Goal: Ask a question

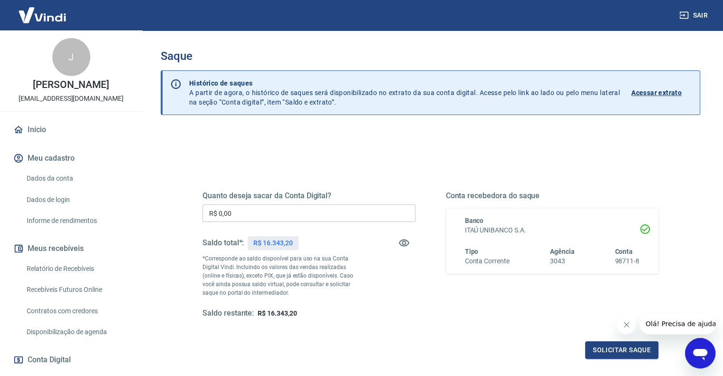
click at [708, 356] on icon "Abrir janela de mensagens" at bounding box center [700, 353] width 17 height 17
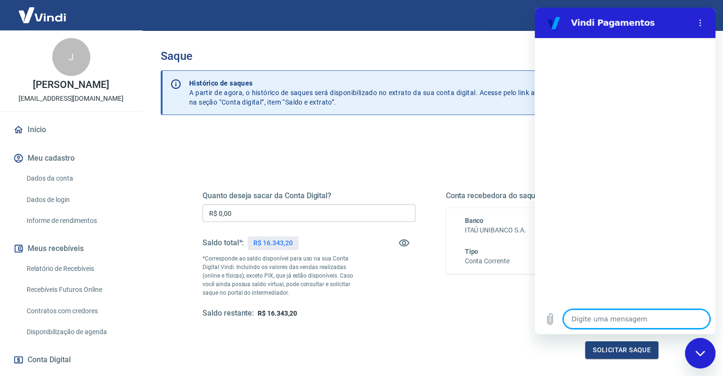
type textarea "o"
type textarea "x"
type textarea "oi"
type textarea "x"
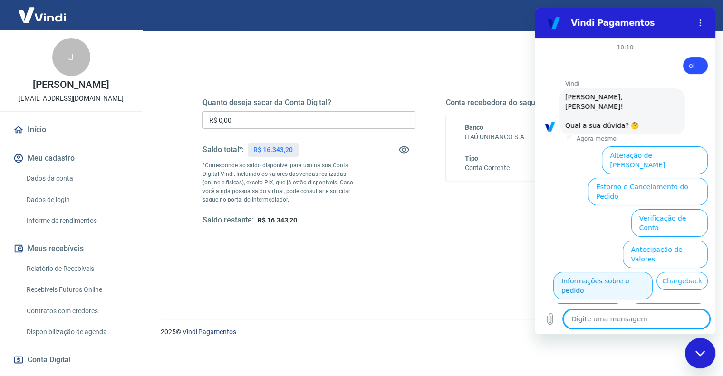
scroll to position [27, 0]
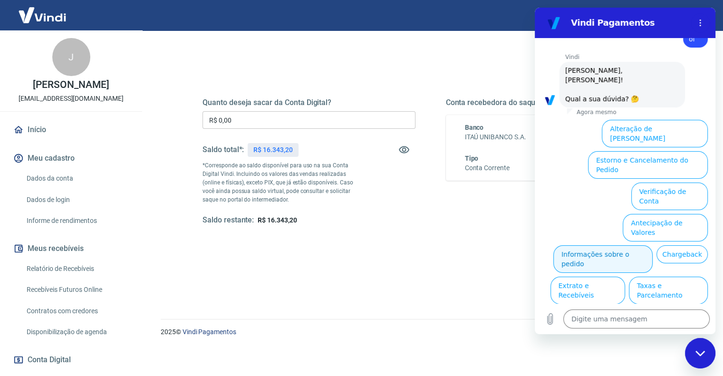
click at [634, 245] on button "Informações sobre o pedido" at bounding box center [602, 259] width 99 height 28
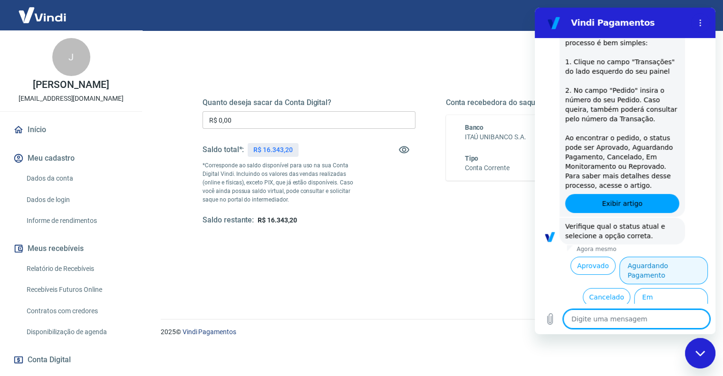
scroll to position [191, 0]
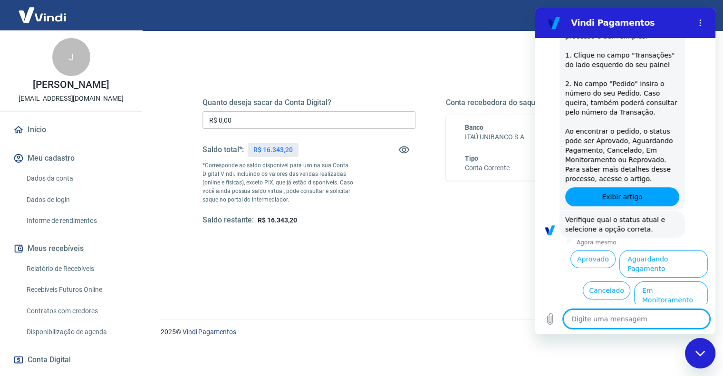
click at [673, 313] on button "Reprovado" at bounding box center [683, 322] width 48 height 18
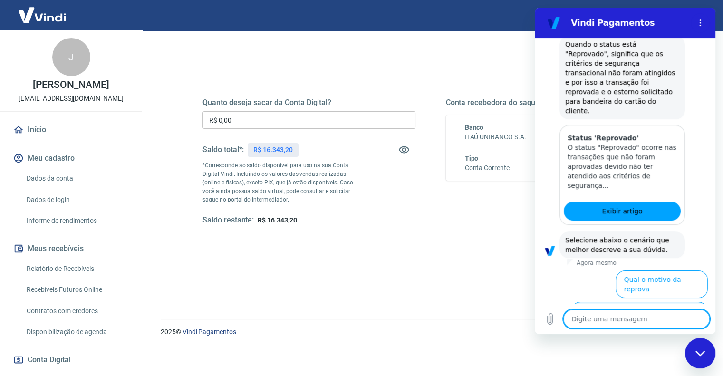
scroll to position [441, 0]
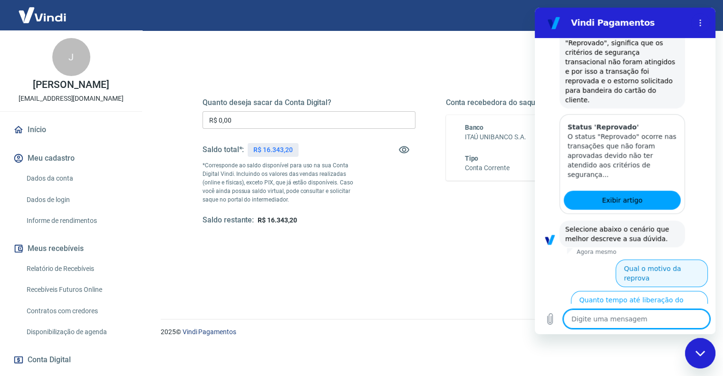
click at [647, 260] on button "Qual o motivo da reprova" at bounding box center [662, 274] width 92 height 28
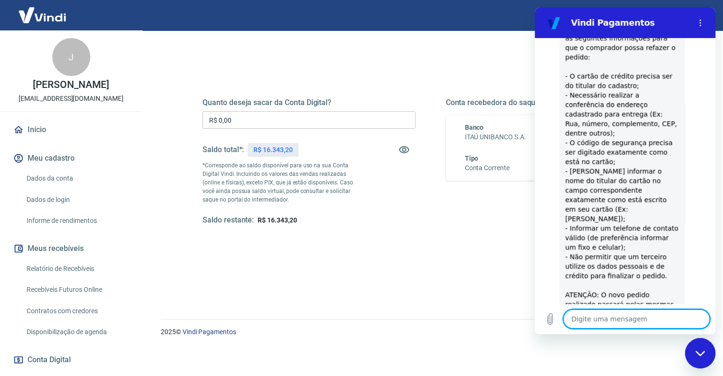
scroll to position [764, 0]
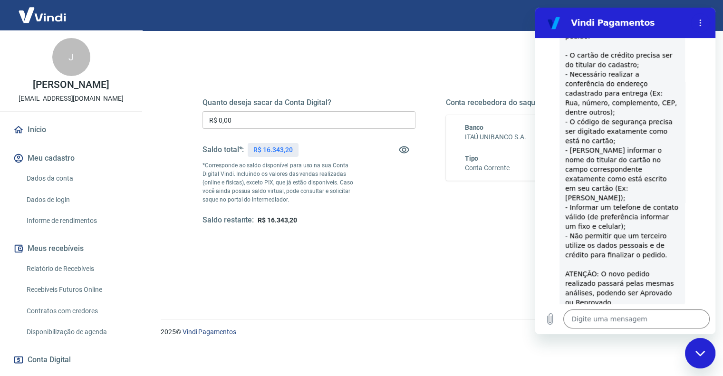
click at [679, 341] on button "Não" at bounding box center [693, 350] width 29 height 18
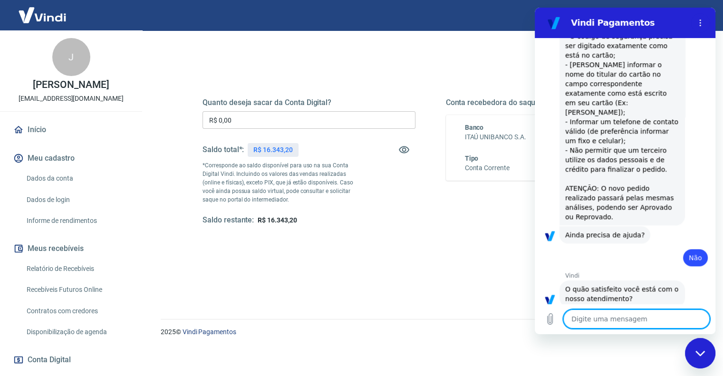
scroll to position [850, 0]
click at [580, 351] on button "Normal" at bounding box center [574, 360] width 39 height 18
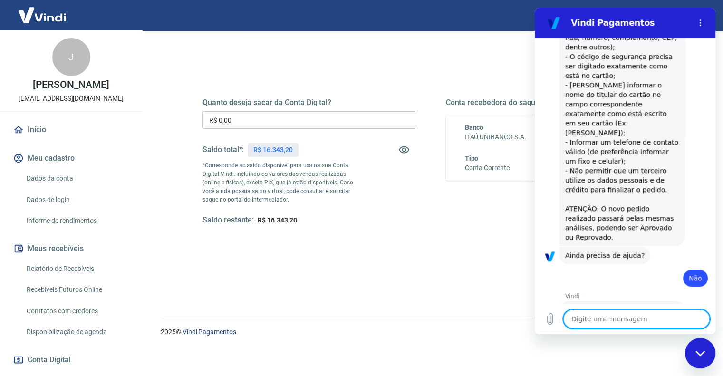
type textarea "x"
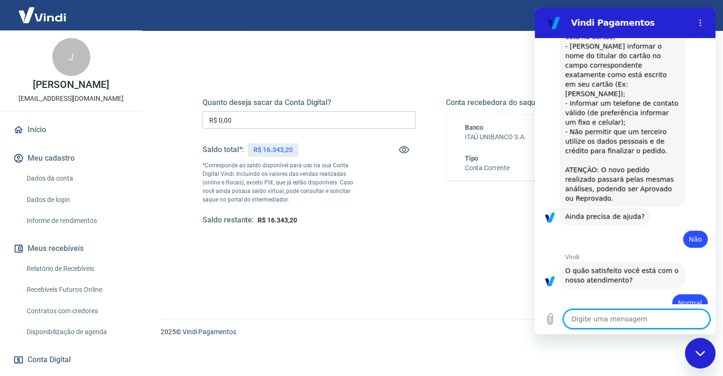
scroll to position [870, 0]
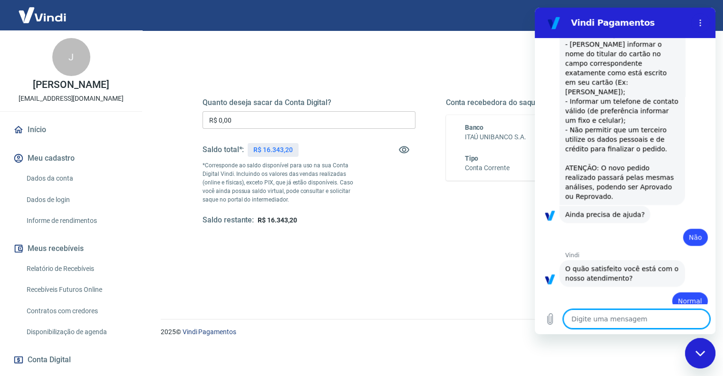
type textarea "o"
type textarea "x"
type textarea "oi"
type textarea "x"
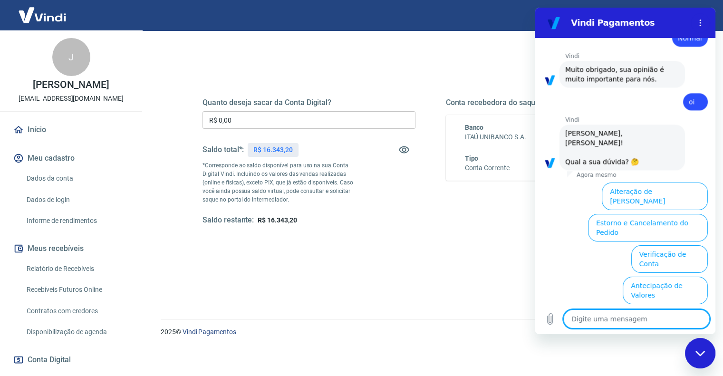
scroll to position [1139, 0]
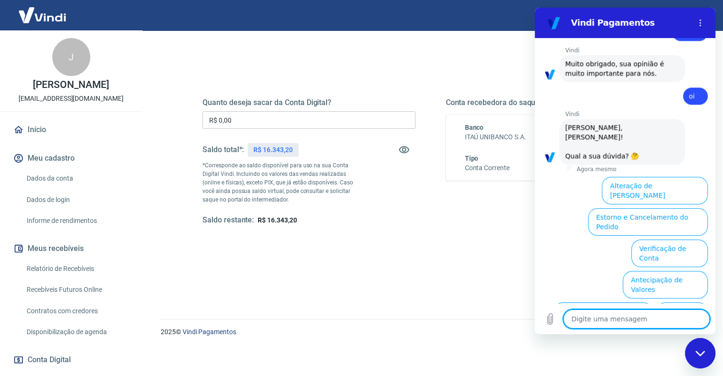
click at [623, 302] on button "Informações sobre o pedido" at bounding box center [602, 316] width 99 height 28
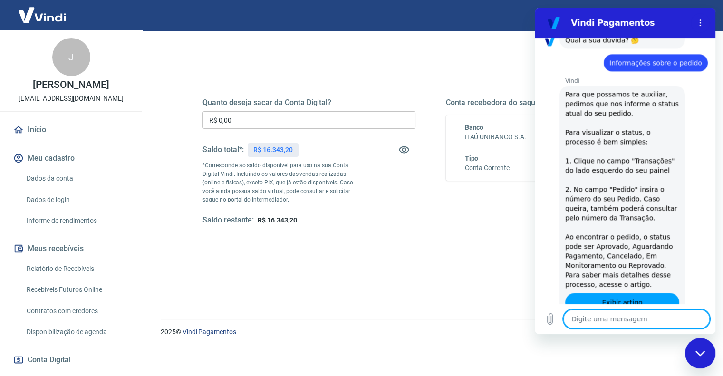
scroll to position [1303, 0]
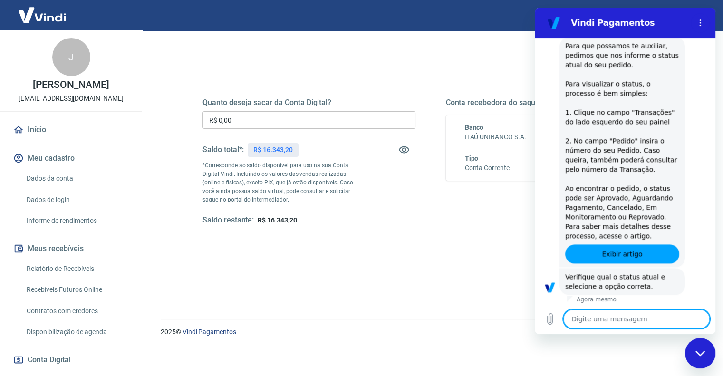
click at [693, 370] on button "Reprovado" at bounding box center [683, 379] width 48 height 18
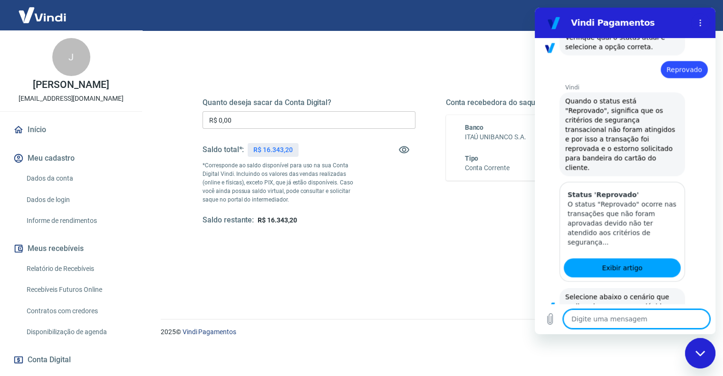
scroll to position [1553, 0]
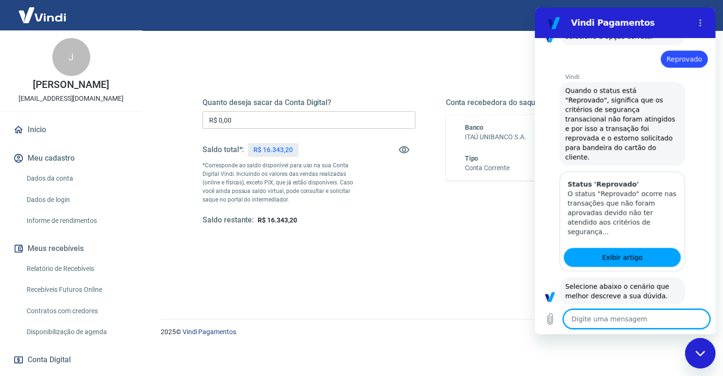
click at [650, 317] on button "Qual o motivo da reprova" at bounding box center [662, 331] width 92 height 28
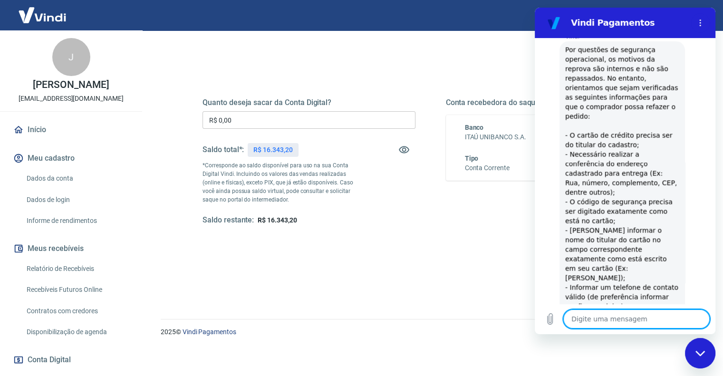
scroll to position [1877, 0]
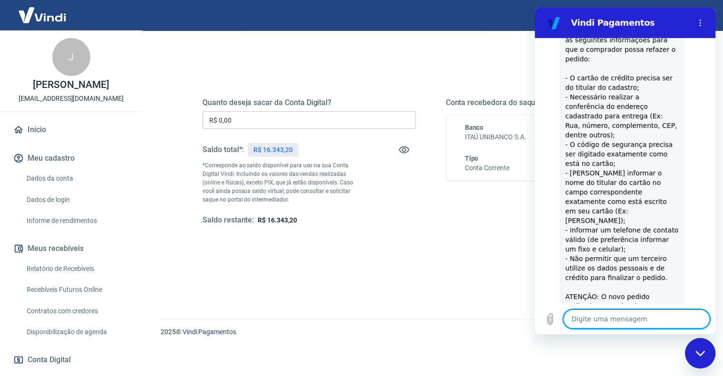
scroll to position [1954, 0]
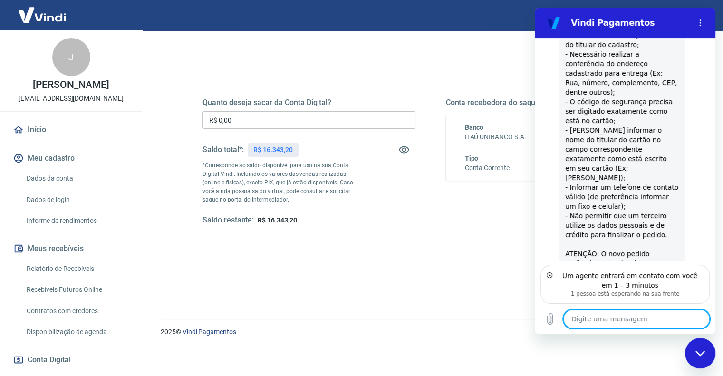
type textarea "x"
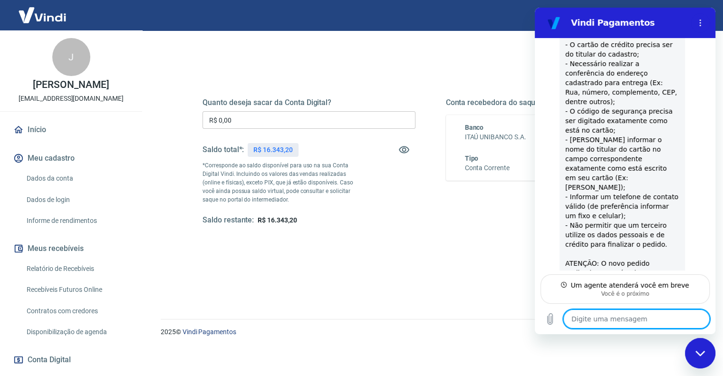
click at [636, 314] on textarea at bounding box center [636, 318] width 146 height 19
type textarea "B"
type textarea "x"
type textarea "Bo"
type textarea "x"
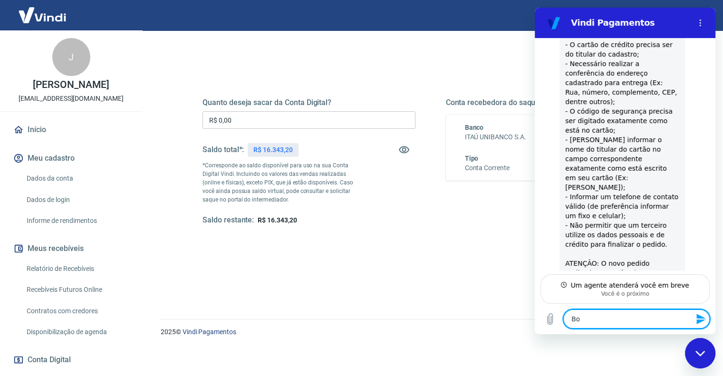
type textarea "Bom"
type textarea "x"
type textarea "Bom"
type textarea "x"
type textarea "Bom d"
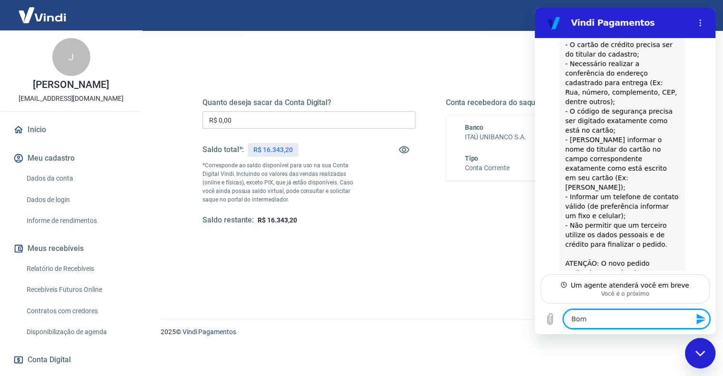
type textarea "x"
type textarea "Bom di"
type textarea "x"
type textarea "Bom dia"
type textarea "x"
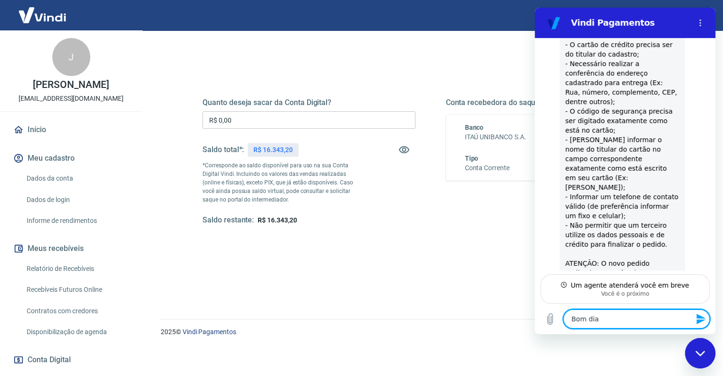
type textarea "Bom dia,"
type textarea "x"
type textarea "Bom dia,"
type textarea "x"
type textarea "Bom dia, t"
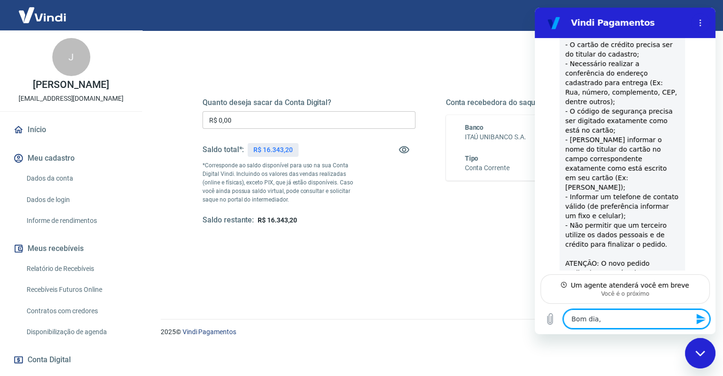
type textarea "x"
type textarea "Bom dia, tu"
type textarea "x"
type textarea "Bom dia, tud"
type textarea "x"
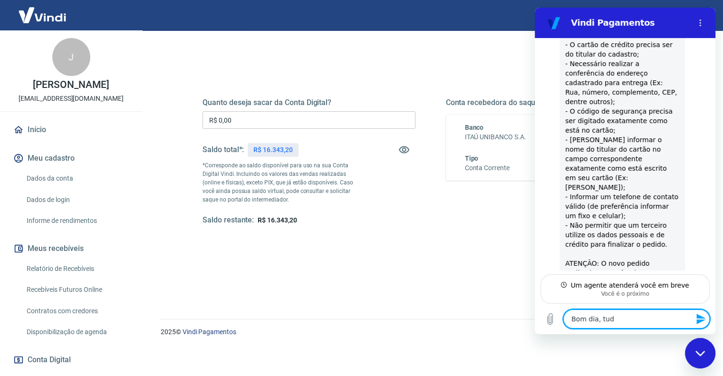
type textarea "Bom dia, tudo"
type textarea "x"
type textarea "Bom dia, tudo"
type textarea "x"
type textarea "Bom dia, tudo b"
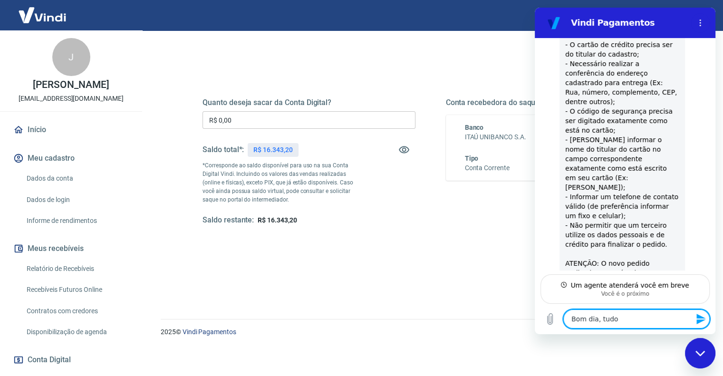
type textarea "x"
type textarea "Bom dia, tudo be"
type textarea "x"
type textarea "Bom dia, tudo bem"
type textarea "x"
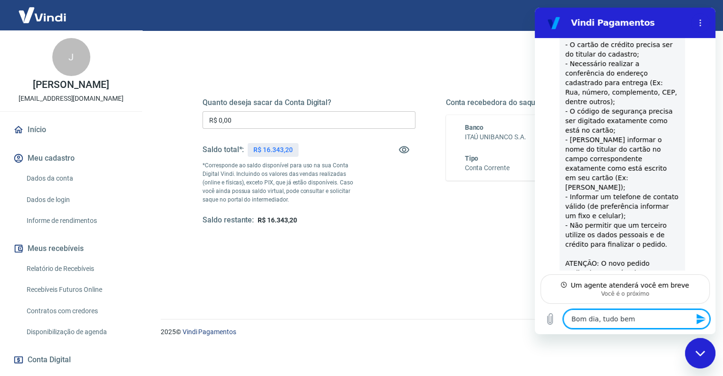
type textarea "Bom dia, tudo bem?"
type textarea "x"
type textarea "Bom dia, tudo bem?"
type textarea "x"
type textarea "Bom dia, tudo bem? M"
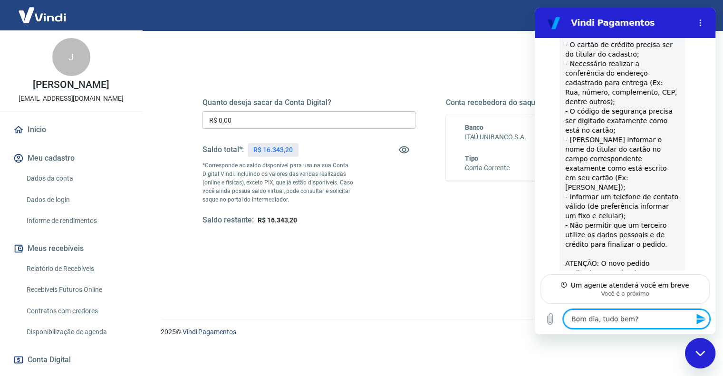
type textarea "x"
type textarea "Bom dia, tudo bem? Me"
type textarea "x"
type textarea "Bom dia, tudo bem? Me"
type textarea "x"
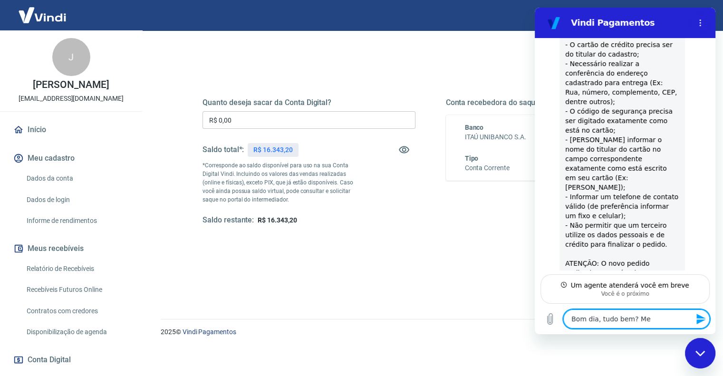
type textarea "Bom dia, tudo bem? Me a"
type textarea "x"
type textarea "Bom dia, tudo bem? Me aj"
type textarea "x"
type textarea "Bom dia, tudo bem? Me aju"
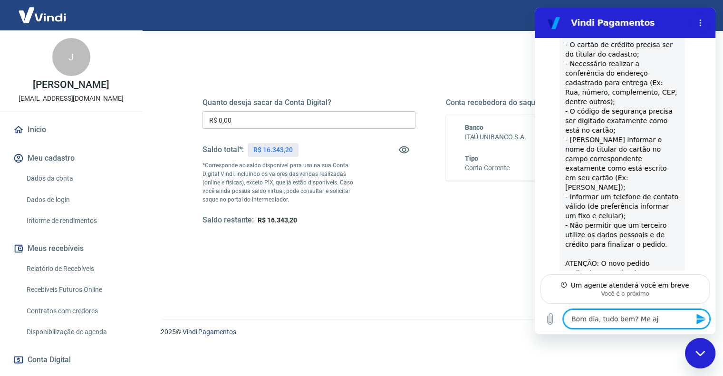
type textarea "x"
type textarea "Bom dia, tudo bem? Me ajud"
type textarea "x"
type textarea "Bom dia, tudo bem? Me ajude"
type textarea "x"
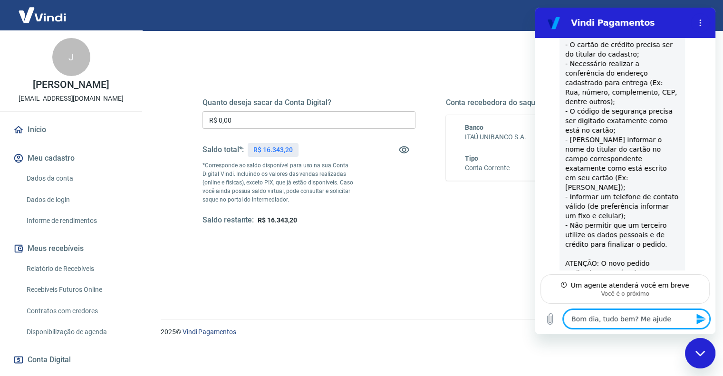
type textarea "Bom dia, tudo bem? Me ajude"
type textarea "x"
type textarea "Bom dia, tudo bem? Me ajude a"
type textarea "x"
type textarea "Bom dia, tudo bem? Me ajude a"
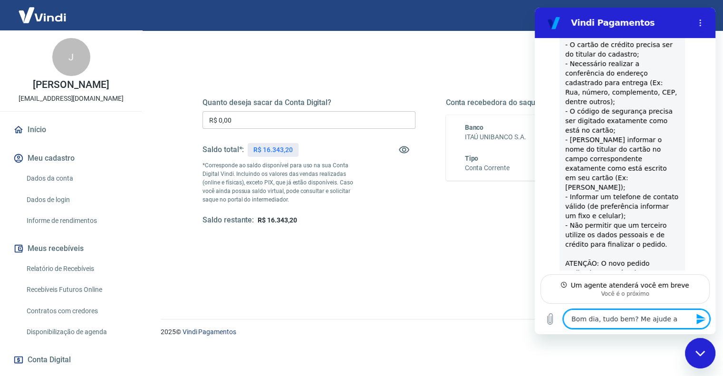
type textarea "x"
type textarea "Bom dia, tudo bem? Me ajude a i"
type textarea "x"
type textarea "Bom dia, tudo bem? Me ajude a id"
type textarea "x"
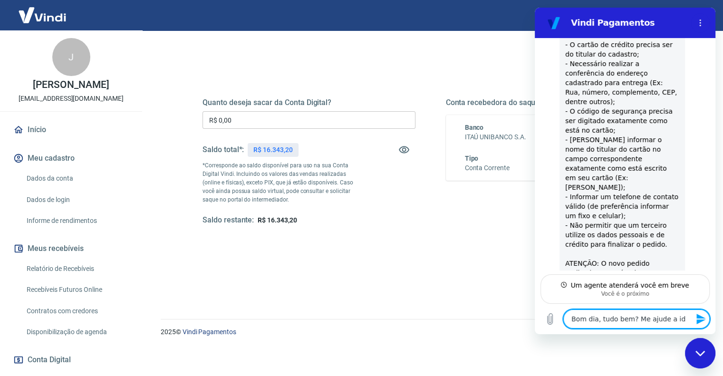
type textarea "Bom dia, tudo bem? Me ajude a ide"
type textarea "x"
type textarea "Bom dia, tudo bem? Me ajude a iden"
type textarea "x"
type textarea "Bom dia, tudo bem? Me ajude a ident"
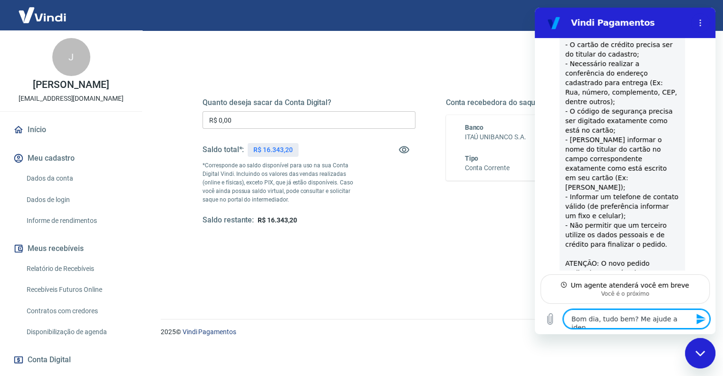
type textarea "x"
type textarea "Bom dia, tudo bem? Me ajude a identi"
type textarea "x"
type textarea "Bom dia, tudo bem? Me ajude a identif"
type textarea "x"
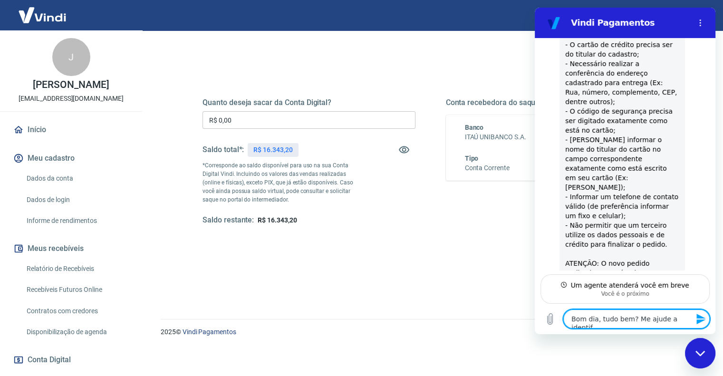
type textarea "Bom dia, tudo bem? Me ajude a identifi"
type textarea "x"
type textarea "Bom dia, tudo bem? Me ajude a identific"
type textarea "x"
type textarea "Bom dia, tudo bem? Me ajude a identifica"
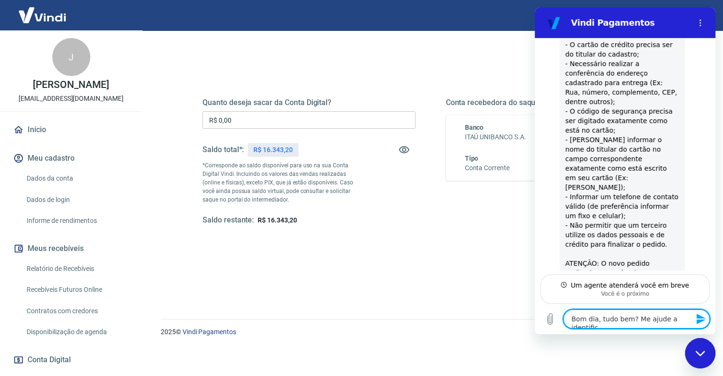
type textarea "x"
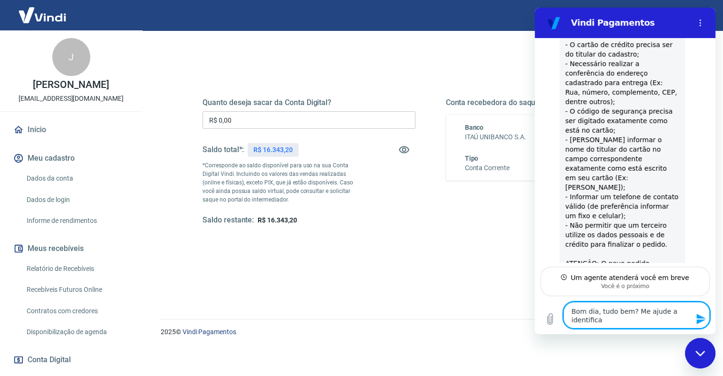
scroll to position [1952, 0]
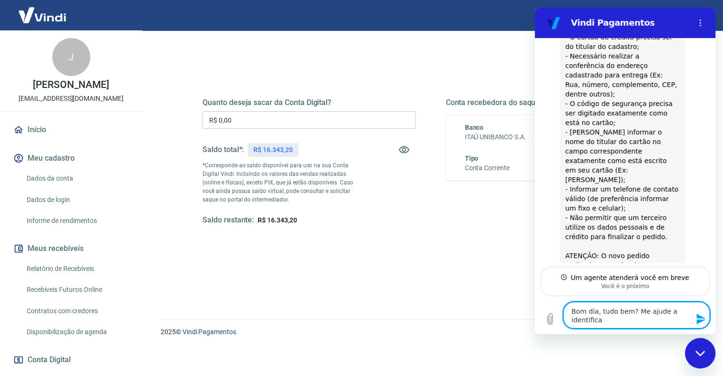
type textarea "Bom dia, tudo bem? Me ajude a identificar"
type textarea "x"
type textarea "Bom dia, tudo bem? Me ajude a identificar"
type textarea "x"
type textarea "Bom dia, tudo bem? Me ajude a identificar o"
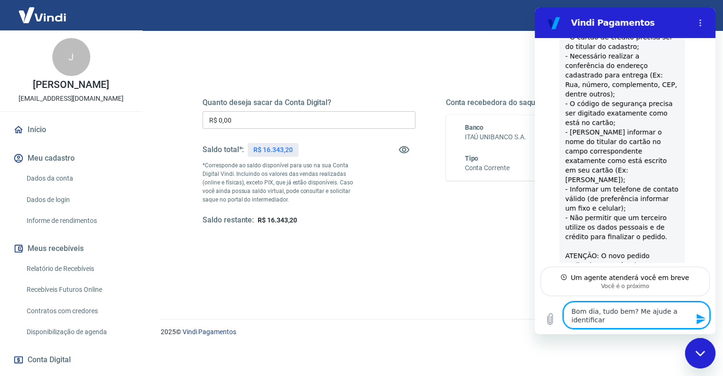
type textarea "x"
type textarea "Bom dia, tudo bem? Me ajude a identificar o"
type textarea "x"
type textarea "Bom dia, tudo bem? Me ajude a identificar o m"
type textarea "x"
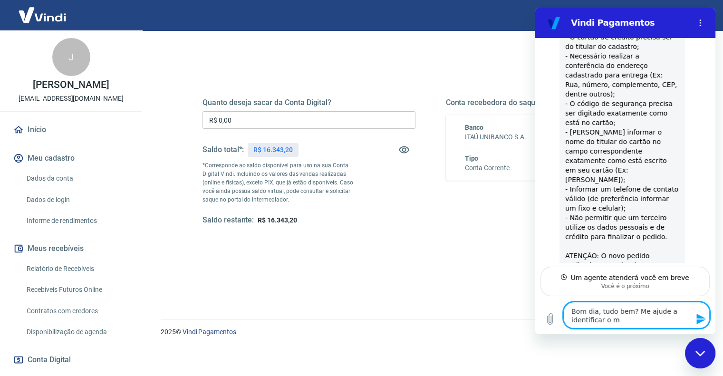
type textarea "Bom dia, tudo bem? Me ajude a identificar o mo"
type textarea "x"
type textarea "Bom dia, tudo bem? Me ajude a identificar o mot"
type textarea "x"
type textarea "Bom dia, tudo bem? Me ajude a identificar o moti"
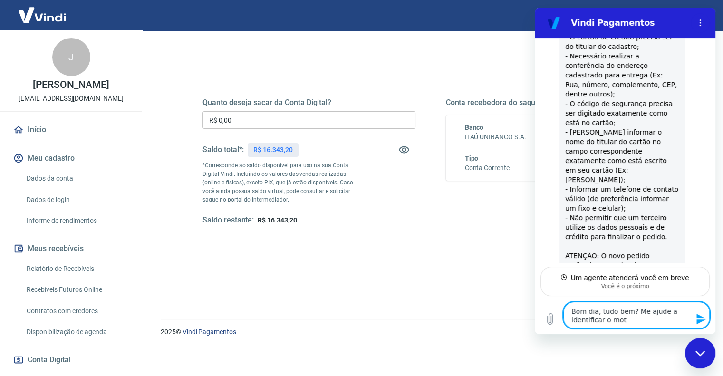
type textarea "x"
type textarea "Bom dia, tudo bem? Me ajude a identificar o motiv"
type textarea "x"
type textarea "Bom dia, tudo bem? Me ajude a identificar o motivo"
type textarea "x"
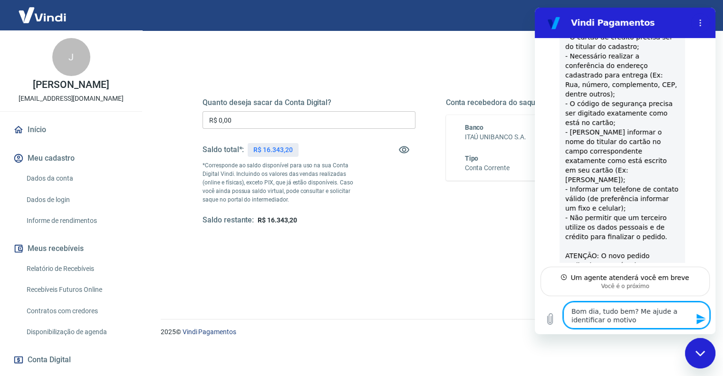
type textarea "Bom dia, tudo bem? Me ajude a identificar o motivo"
type textarea "x"
type textarea "Bom dia, tudo bem? Me ajude a identificar o motivo d"
type textarea "x"
type textarea "Bom dia, tudo bem? Me ajude a identificar o motivo da"
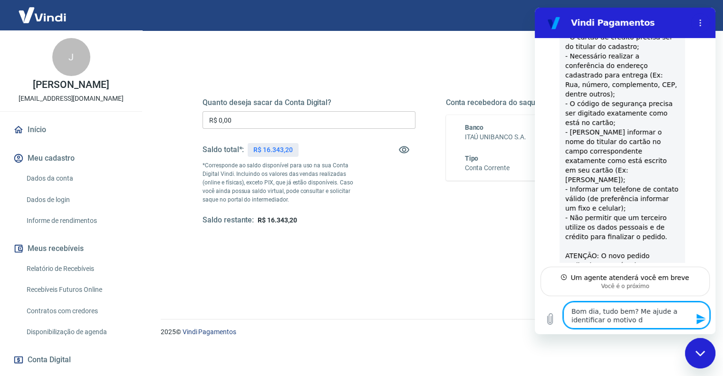
type textarea "x"
type textarea "Bom dia, tudo bem? Me ajude a identificar o motivo da"
type textarea "x"
type textarea "Bom dia, tudo bem? Me ajude a identificar o motivo da r"
type textarea "x"
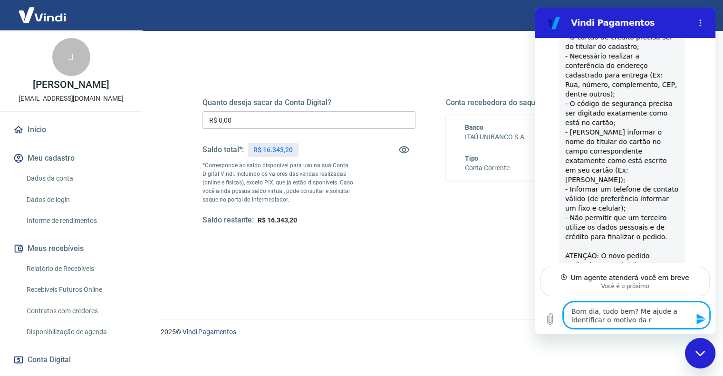
type textarea "Bom dia, tudo bem? Me ajude a identificar o motivo da re"
type textarea "x"
type textarea "Bom dia, tudo bem? Me ajude a identificar o motivo da rep"
type textarea "x"
type textarea "Bom dia, tudo bem? Me ajude a identificar o motivo da repr"
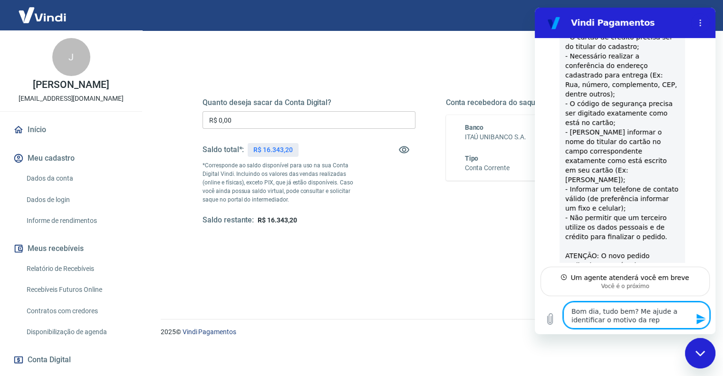
type textarea "x"
type textarea "Bom dia, tudo bem? Me ajude a identificar o motivo da repro"
type textarea "x"
type textarea "Bom dia, tudo bem? Me ajude a identificar o motivo da reprov"
type textarea "x"
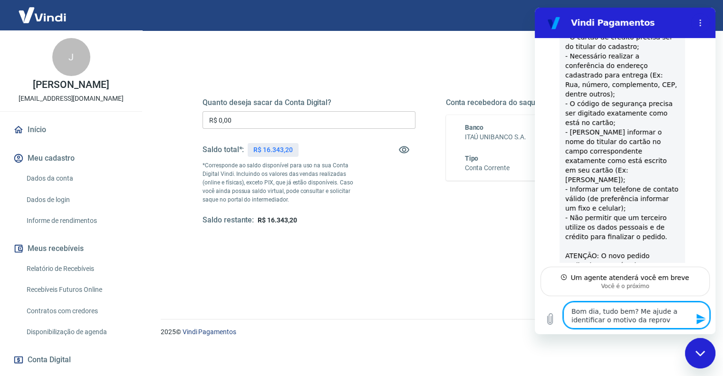
type textarea "Bom dia, tudo bem? Me ajude a identificar o motivo da reprova"
type textarea "x"
type textarea "Bom dia, tudo bem? Me ajude a identificar o motivo da reprova"
type textarea "x"
type textarea "Bom dia, tudo bem? Me ajude a identificar o motivo da reprova d"
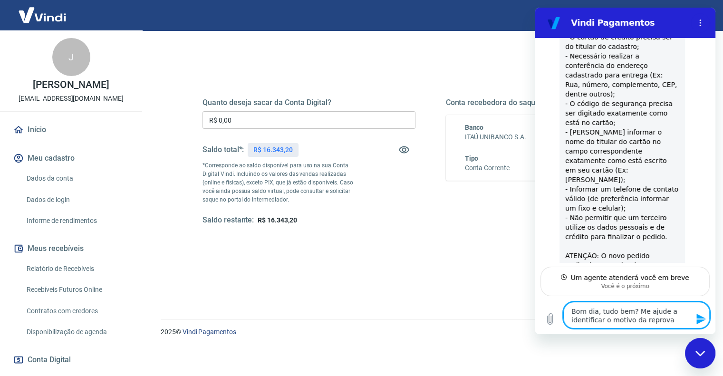
type textarea "x"
type textarea "Bom dia, tudo bem? Me ajude a identificar o motivo da reprova de"
type textarea "x"
type textarea "Bom dia, tudo bem? Me ajude a identificar o motivo da reprova de"
type textarea "x"
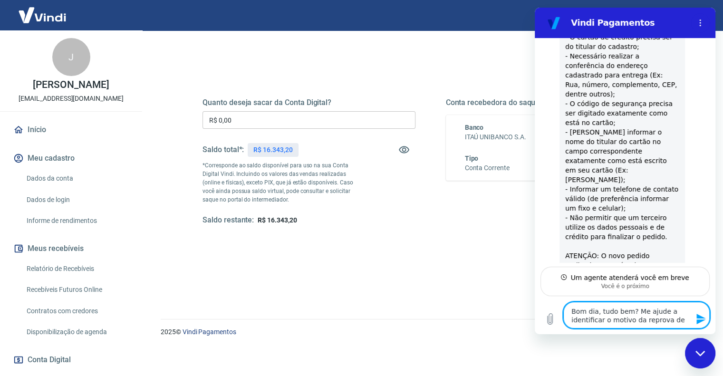
type textarea "Bom dia, tudo bem? Me ajude a identificar o motivo da reprova de u"
type textarea "x"
type textarea "Bom dia, tudo bem? Me ajude a identificar o motivo da reprova de um"
type textarea "x"
type textarea "Bom dia, tudo bem? Me ajude a identificar o motivo da reprova de um"
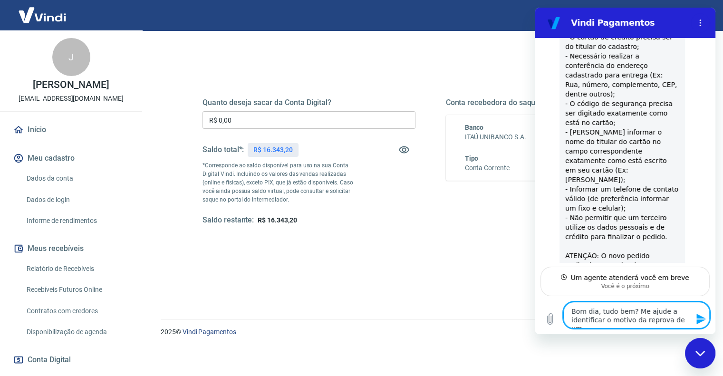
type textarea "x"
type textarea "Bom dia, tudo bem? Me ajude a identificar o motivo da reprova de um c"
type textarea "x"
type textarea "Bom dia, tudo bem? Me ajude a identificar o motivo da reprova de um cl"
type textarea "x"
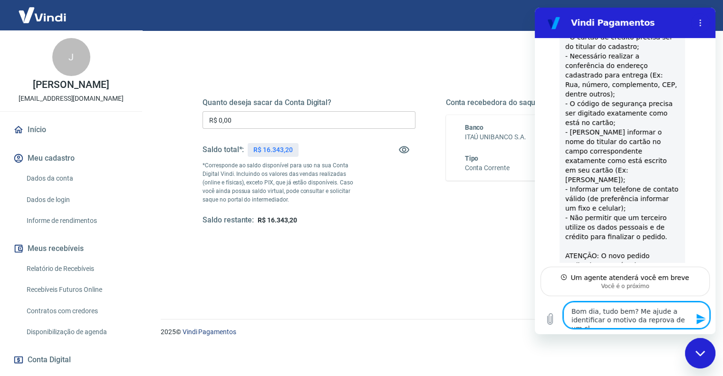
type textarea "Bom dia, tudo bem? Me ajude a identificar o motivo da reprova de um cli"
type textarea "x"
type textarea "Bom dia, tudo bem? Me ajude a identificar o motivo da reprova de um clie"
type textarea "x"
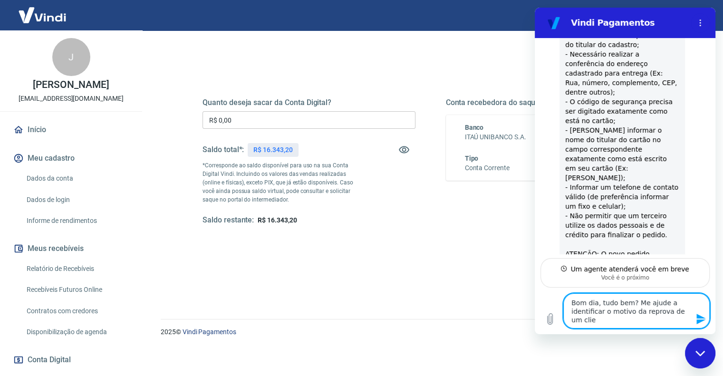
type textarea "Bom dia, tudo bem? Me ajude a identificar o motivo da reprova de um clien"
type textarea "x"
type textarea "Bom dia, tudo bem? Me ajude a identificar o motivo da reprova de um client"
type textarea "x"
type textarea "Bom dia, tudo bem? Me ajude a identificar o motivo da reprova de um cliente"
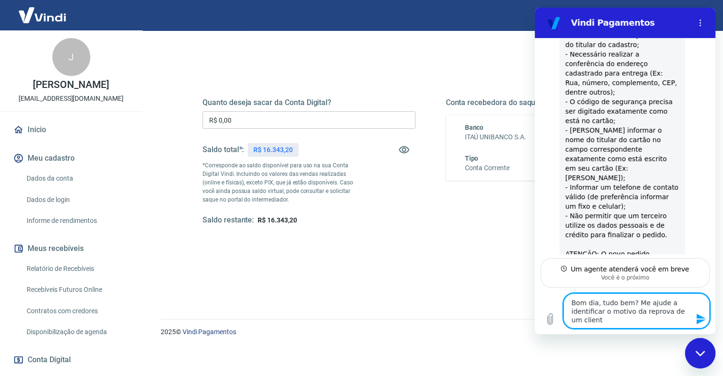
type textarea "x"
type textarea "Bom dia, tudo bem? Me ajude a identificar o motivo da reprova de um cliente."
type textarea "x"
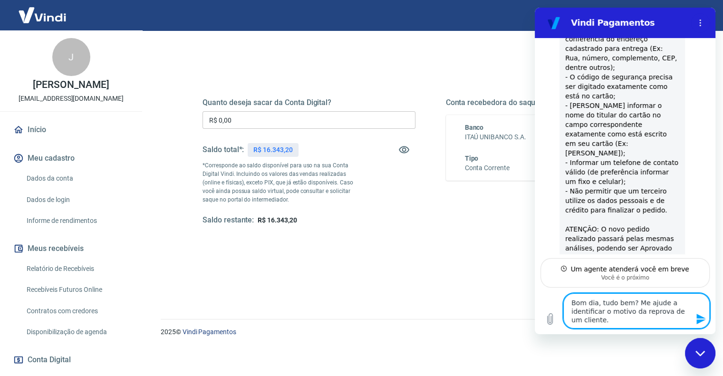
type textarea "Bom dia, tudo bem? Me ajude a identificar o motivo da reprova de um cliente."
type textarea "x"
paste textarea "9349550"
type textarea "Bom dia, tudo bem? Me ajude a identificar o motivo da reprova de um cliente. 93…"
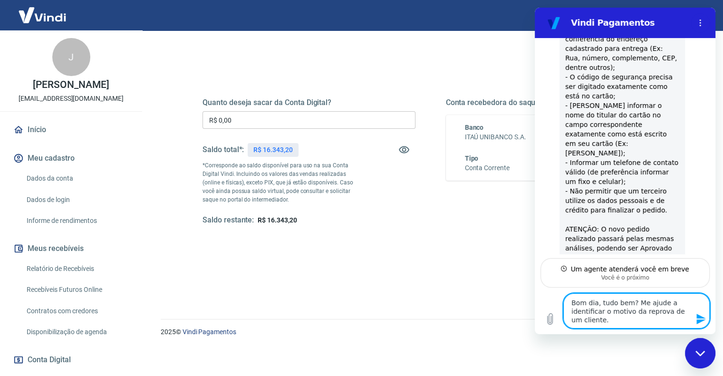
type textarea "x"
type textarea "Bom dia, tudo bem? Me ajude a identificar o motivo da reprova de um cliente. P9…"
type textarea "x"
type textarea "Bom dia, tudo bem? Me ajude a identificar o motivo da reprova de um cliente. Pe…"
type textarea "x"
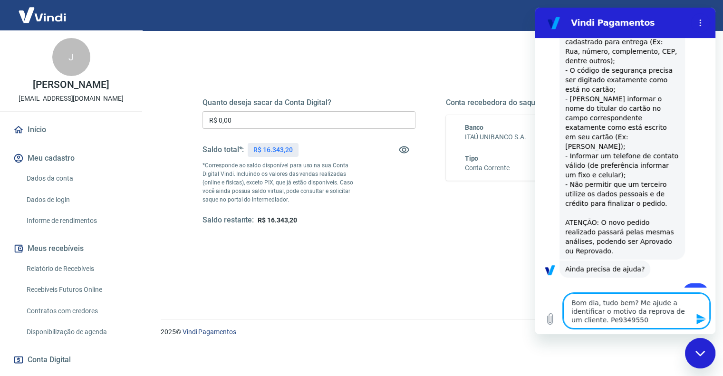
type textarea "Bom dia, tudo bem? Me ajude a identificar o motivo da reprova de um cliente. Pe…"
type textarea "x"
type textarea "Bom dia, tudo bem? Me ajude a identificar o motivo da reprova de um cliente. Pe…"
type textarea "x"
type textarea "Bom dia, tudo bem? Me ajude a identificar o motivo da reprova de um cliente. Pe…"
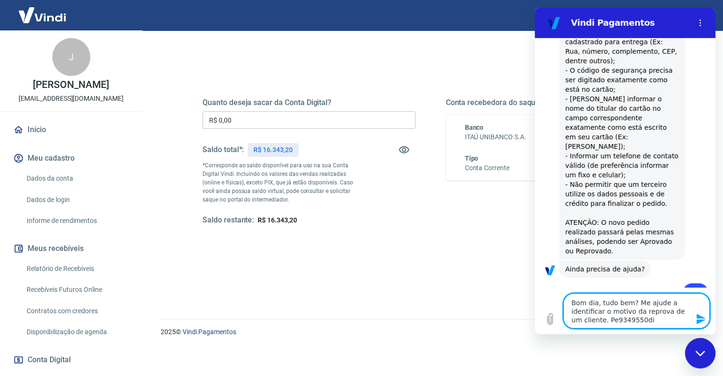
type textarea "x"
type textarea "Bom dia, tudo bem? Me ajude a identificar o motivo da reprova de um cliente. Pe…"
type textarea "x"
type textarea "Bom dia, tudo bem? Me ajude a identificar o motivo da reprova de um cliente. Pe…"
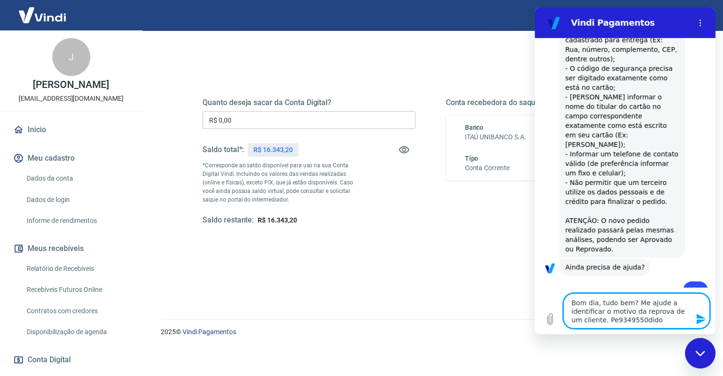
type textarea "x"
type textarea "Bom dia, tudo bem? Me ajude a identificar o motivo da reprova de um cliente. Pe…"
type textarea "x"
type textarea "Bom dia, tudo bem? Me ajude a identificar o motivo da reprova de um cliente. Pe…"
type textarea "x"
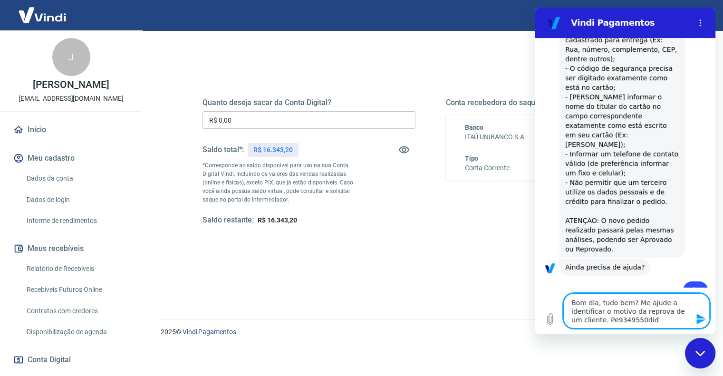
type textarea "Bom dia, tudo bem? Me ajude a identificar o motivo da reprova de um cliente. Pe…"
type textarea "x"
type textarea "Bom dia, tudo bem? Me ajude a identificar o motivo da reprova de um cliente. Pe…"
type textarea "x"
type textarea "Bom dia, tudo bem? Me ajude a identificar o motivo da reprova de um cliente. Pe…"
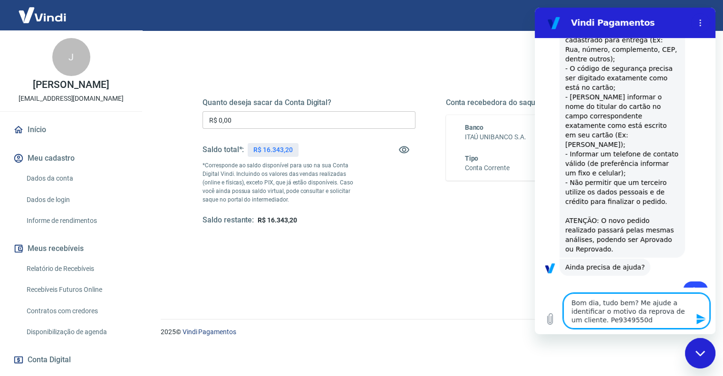
type textarea "x"
click at [602, 318] on textarea "Bom dia, tudo bem? Me ajude a identificar o motivo da reprova de um cliente. Pe…" at bounding box center [636, 310] width 146 height 35
type textarea "Bom dia, tudo bem? Me ajude a identificar o motivo da reprova de um cliente. Pe…"
type textarea "x"
type textarea "Bom dia, tudo bem? Me ajude a identificar o motivo da reprova de um cliente. Pe…"
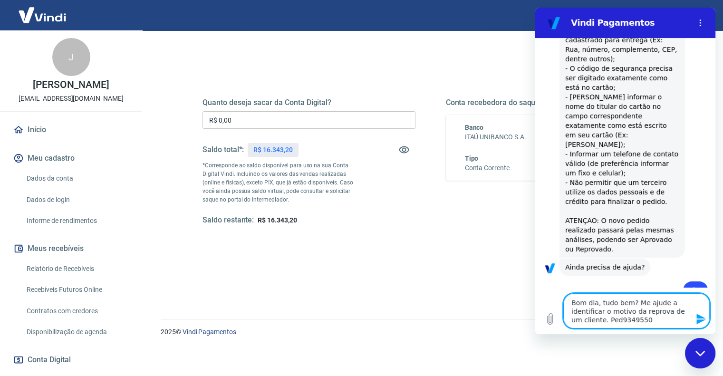
type textarea "x"
type textarea "Bom dia, tudo bem? Me ajude a identificar o motivo da reprova de um cliente. Pe…"
type textarea "x"
type textarea "Bom dia, tudo bem? Me ajude a identificar o motivo da reprova de um cliente. Pe…"
type textarea "x"
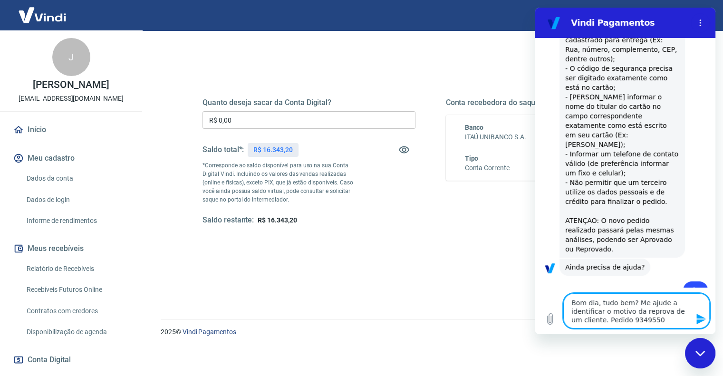
click at [643, 322] on textarea "Bom dia, tudo bem? Me ajude a identificar o motivo da reprova de um cliente. Pe…" at bounding box center [636, 310] width 146 height 35
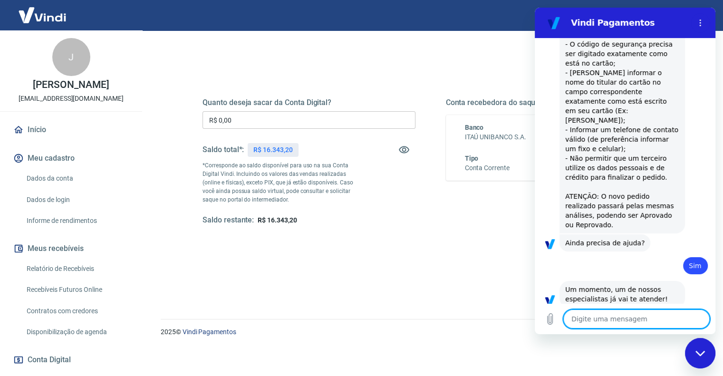
scroll to position [2013, 0]
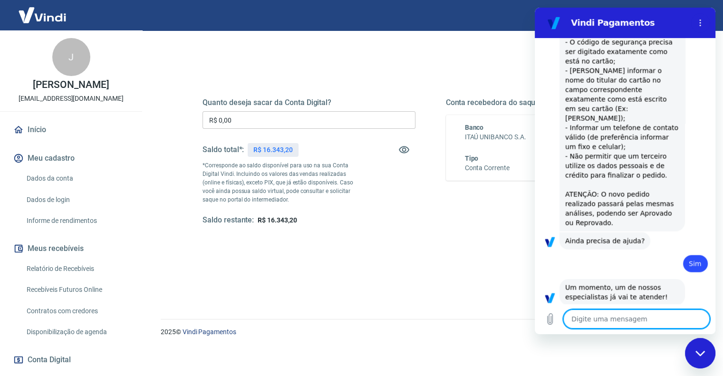
click at [630, 312] on textarea at bounding box center [636, 318] width 146 height 19
paste textarea "9349550"
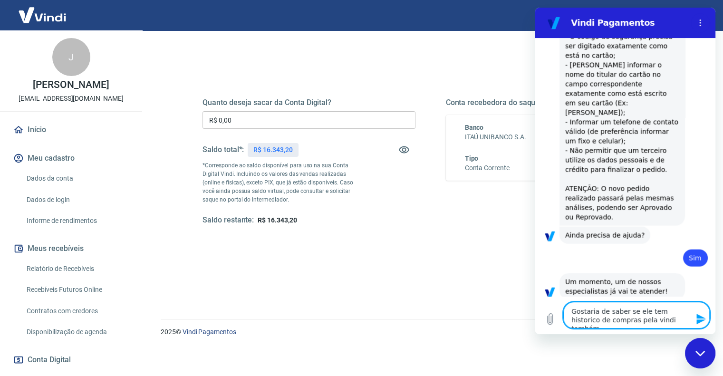
scroll to position [2021, 0]
